Goal: Information Seeking & Learning: Learn about a topic

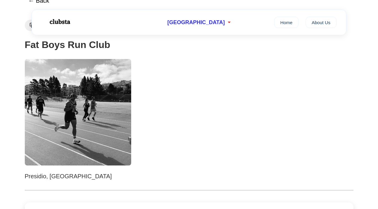
scroll to position [60, 0]
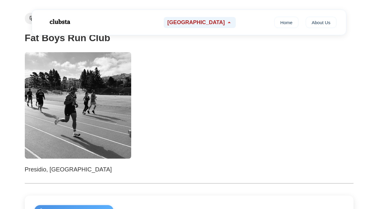
click at [206, 25] on span "[GEOGRAPHIC_DATA]" at bounding box center [195, 22] width 57 height 6
click at [270, 78] on div at bounding box center [189, 105] width 329 height 107
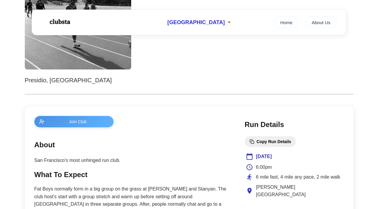
scroll to position [169, 0]
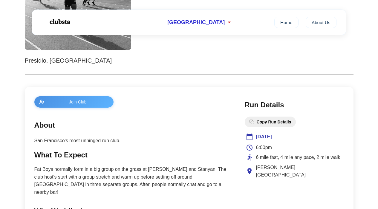
click at [32, 61] on p "Presidio, [GEOGRAPHIC_DATA]" at bounding box center [189, 61] width 329 height 10
copy p "Presidio"
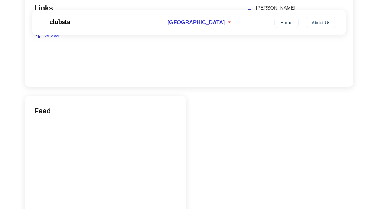
scroll to position [487, 0]
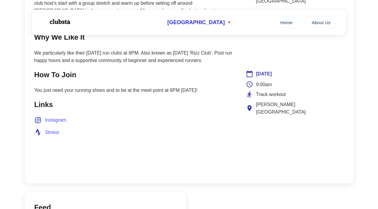
scroll to position [237, 0]
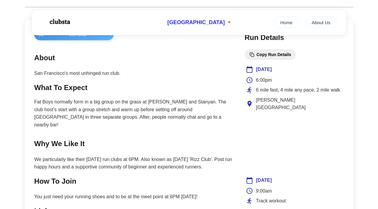
click at [126, 116] on p "Fat Boys normally form in a big group on the grass at [PERSON_NAME] and Stanyan…" at bounding box center [133, 113] width 198 height 30
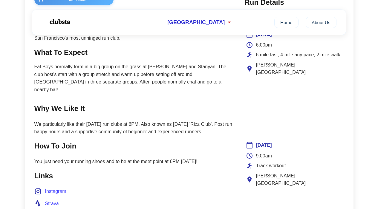
scroll to position [279, 0]
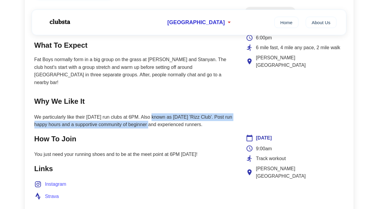
drag, startPoint x: 152, startPoint y: 110, endPoint x: 152, endPoint y: 118, distance: 8.4
click at [152, 118] on p "We particularly like their [DATE] run clubs at 6PM. Also known as [DATE] 'Rizz …" at bounding box center [133, 121] width 198 height 15
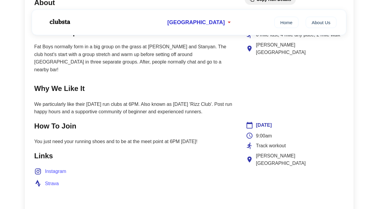
scroll to position [296, 0]
